Goal: Share content: Share content

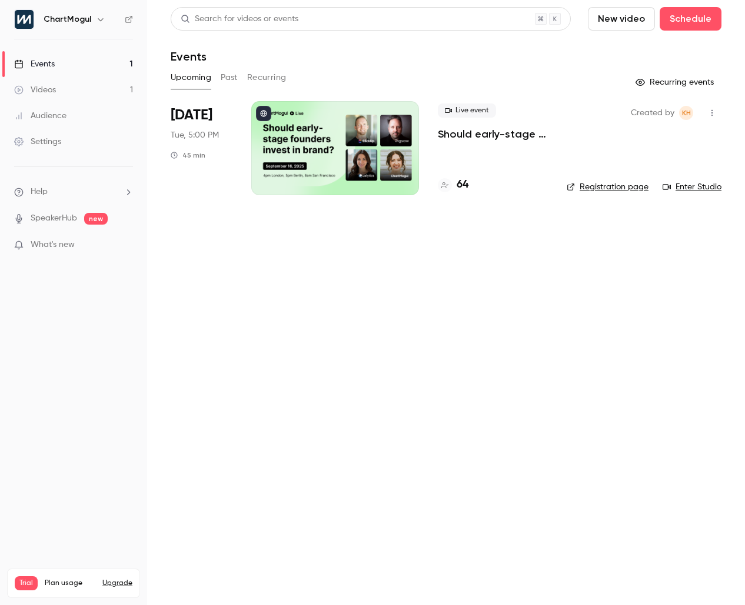
click at [295, 178] on div at bounding box center [335, 148] width 168 height 94
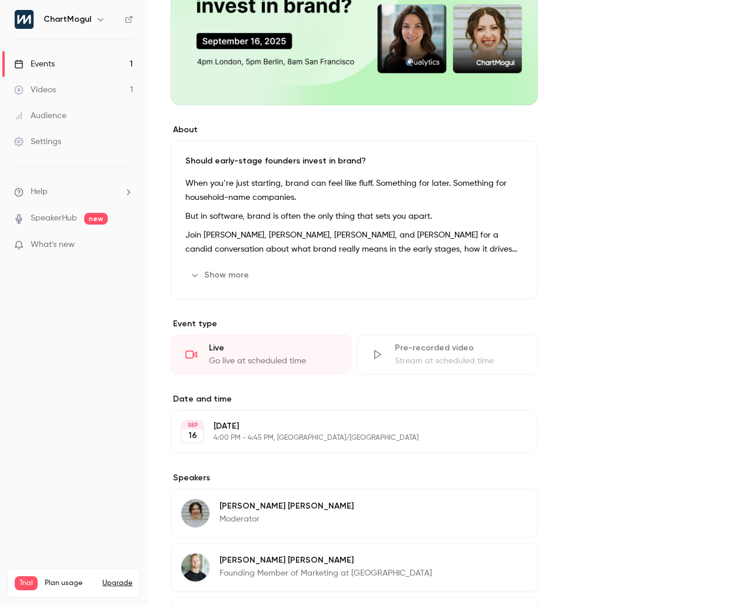
scroll to position [222, 0]
click at [226, 268] on button "Show more" at bounding box center [220, 274] width 71 height 19
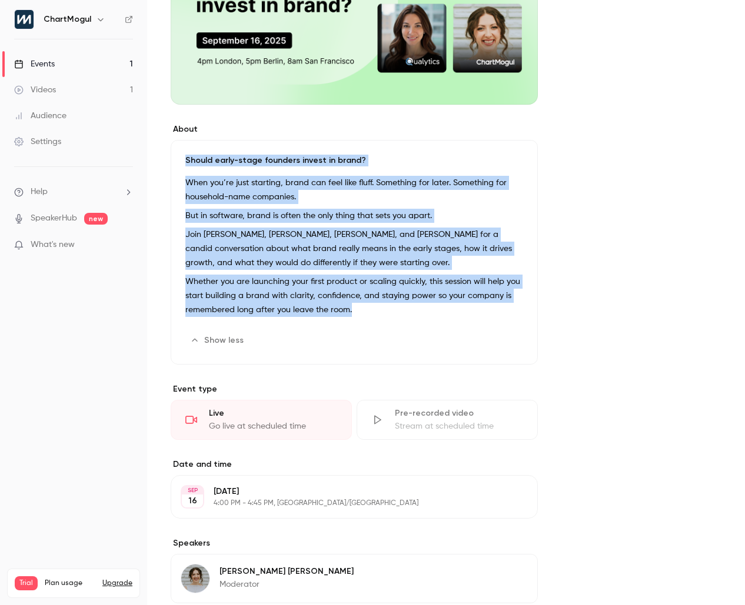
drag, startPoint x: 185, startPoint y: 159, endPoint x: 452, endPoint y: 309, distance: 306.8
click at [452, 309] on div "Should early-stage founders invest in brand? When you’re just starting, brand c…" at bounding box center [354, 252] width 367 height 225
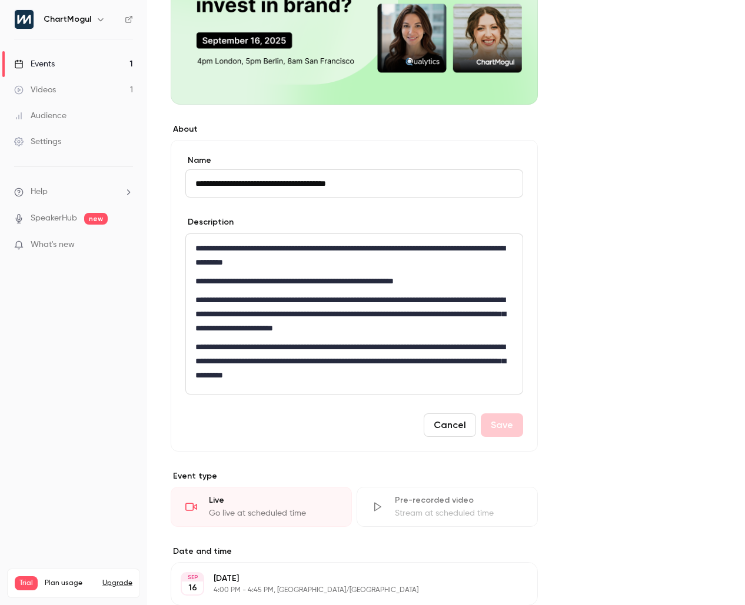
click at [489, 388] on div "**********" at bounding box center [354, 314] width 336 height 160
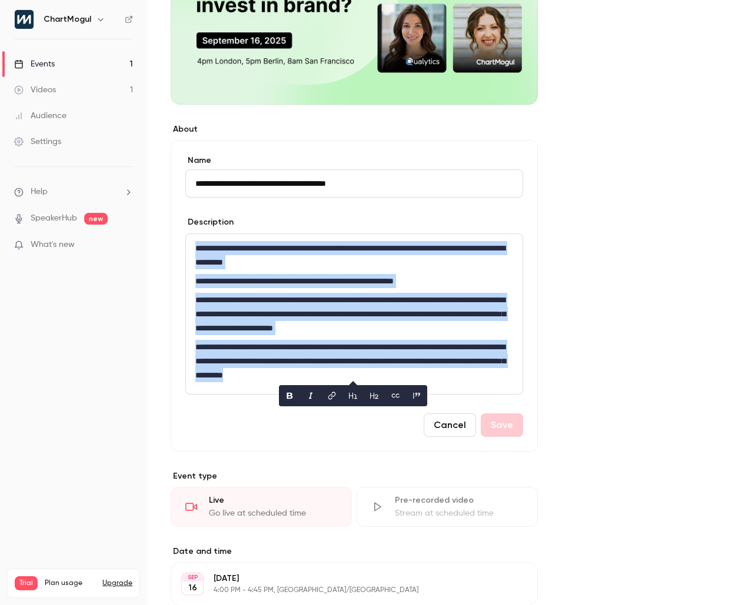
copy div "**********"
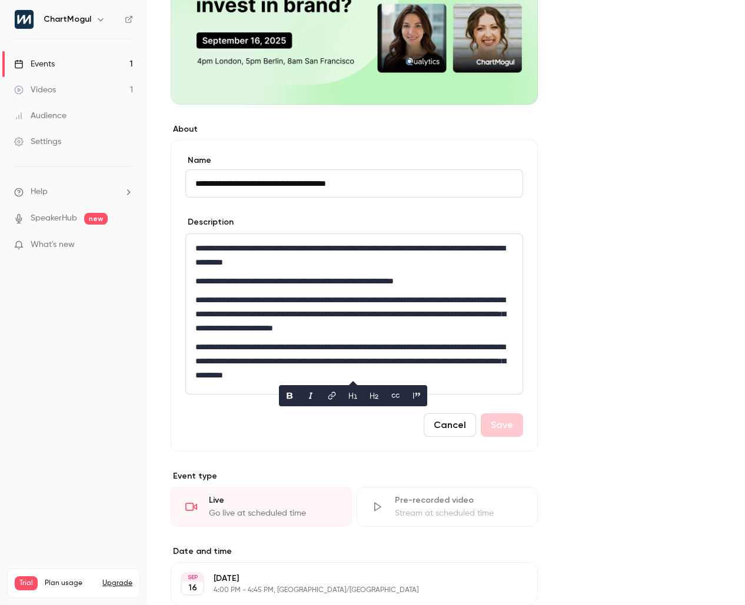
click at [636, 184] on div "**********" at bounding box center [446, 428] width 551 height 1088
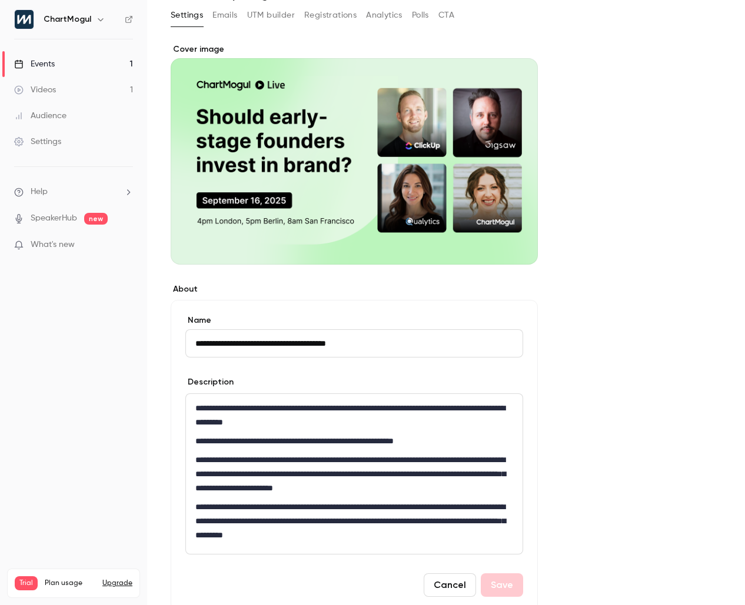
scroll to position [0, 0]
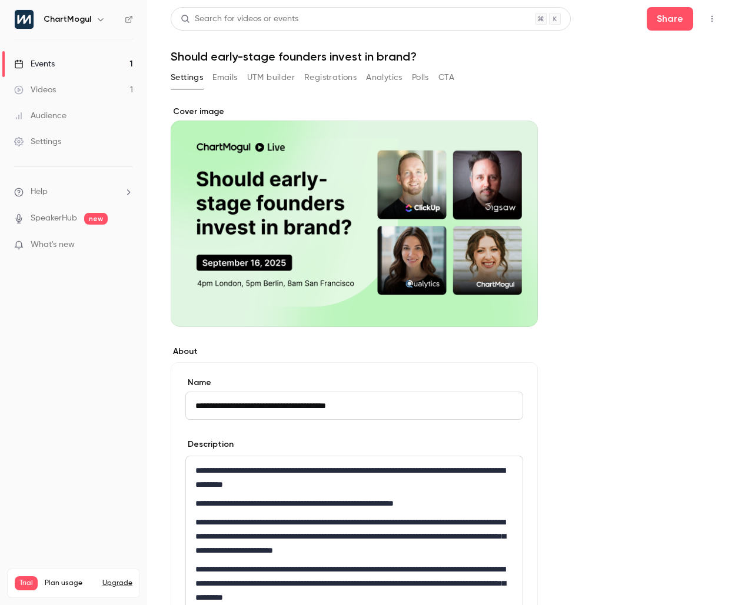
click at [708, 15] on button "button" at bounding box center [711, 18] width 19 height 19
click at [372, 42] on div at bounding box center [372, 302] width 745 height 605
click at [50, 21] on h6 "ChartMogul" at bounding box center [68, 20] width 48 height 12
click at [435, 318] on div "Cover image" at bounding box center [354, 216] width 367 height 221
click at [0, 0] on input "Cover image" at bounding box center [0, 0] width 0 height 0
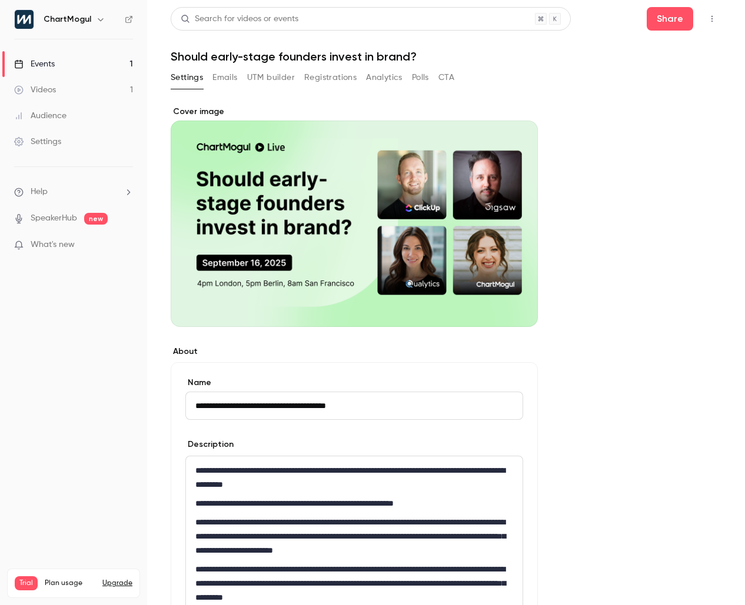
click at [707, 18] on icon "button" at bounding box center [711, 19] width 9 height 8
click at [705, 18] on div at bounding box center [372, 302] width 745 height 605
click at [658, 16] on button "Share" at bounding box center [669, 19] width 46 height 24
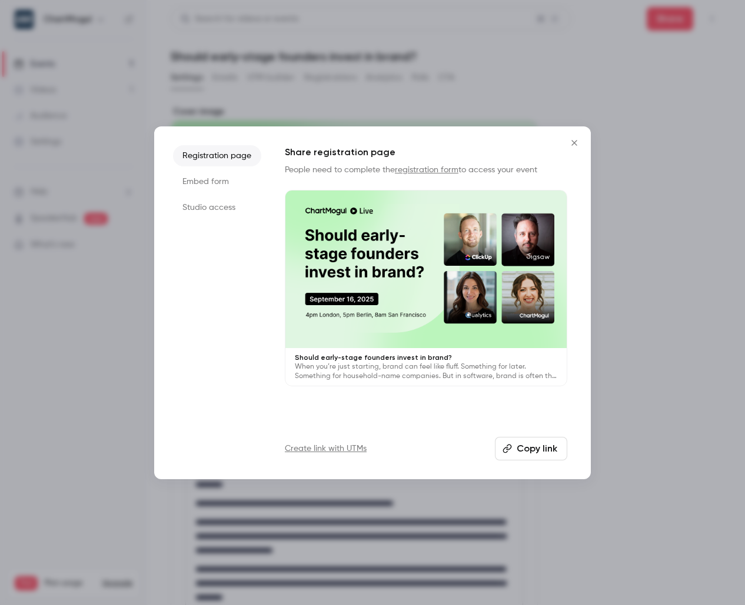
click at [540, 449] on button "Copy link" at bounding box center [531, 449] width 72 height 24
